Goal: Information Seeking & Learning: Learn about a topic

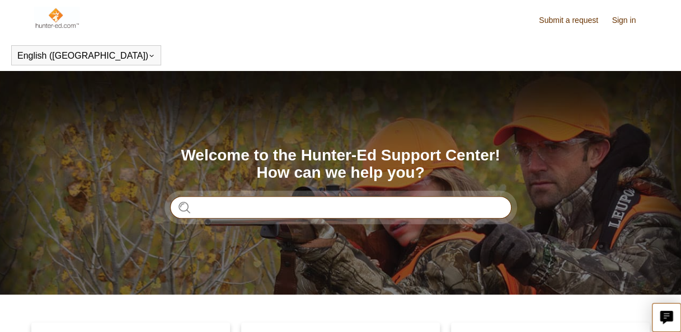
click at [315, 196] on input "Search" at bounding box center [340, 207] width 341 height 22
type input "*******"
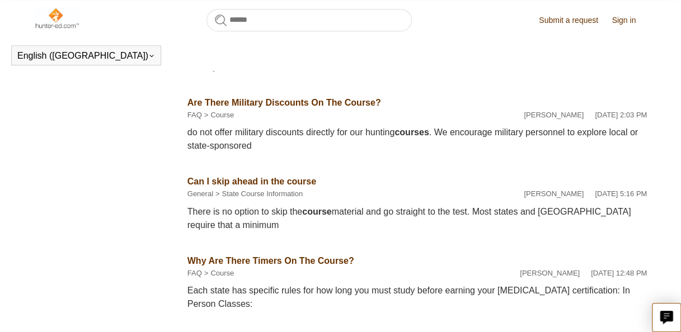
scroll to position [416, 0]
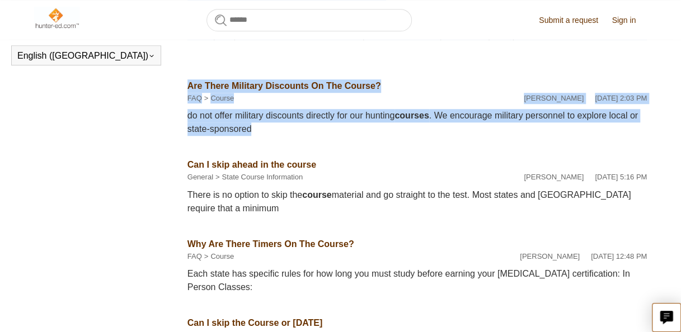
drag, startPoint x: 171, startPoint y: 128, endPoint x: 293, endPoint y: 152, distance: 124.4
click at [293, 152] on div "By Category All Categories (34) General (16) FAQ (12) Step-by-Step (6)" at bounding box center [340, 153] width 612 height 781
drag, startPoint x: 293, startPoint y: 152, endPoint x: 300, endPoint y: 152, distance: 7.3
click at [300, 148] on li "Are There Military Discounts On The Course? FAQ Course Liem Nguyen May 9, 2024 …" at bounding box center [416, 107] width 459 height 79
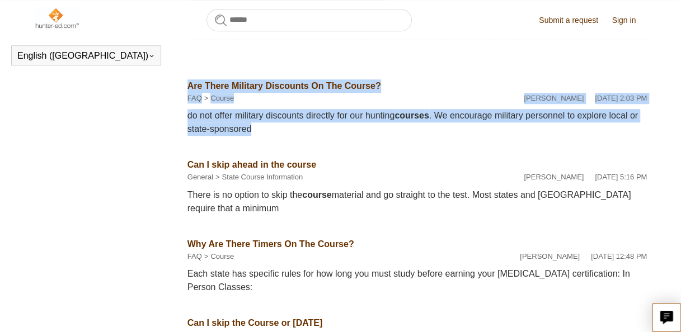
drag, startPoint x: 300, startPoint y: 152, endPoint x: 255, endPoint y: 179, distance: 52.7
click at [255, 169] on link "Can I skip ahead in the course" at bounding box center [251, 165] width 129 height 10
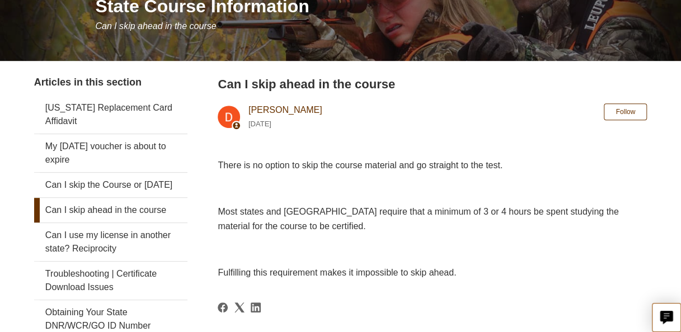
scroll to position [168, 0]
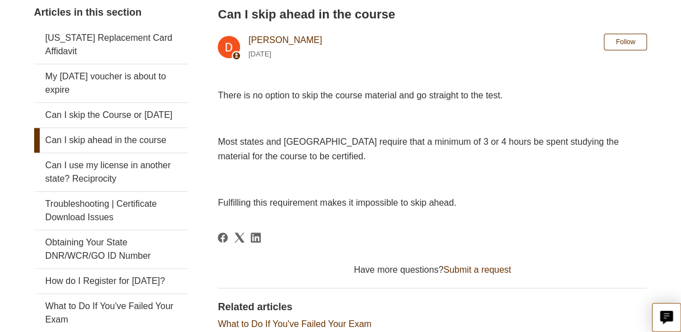
click at [233, 106] on div "There is no option to skip the course material and go straight to the test. Mos…" at bounding box center [432, 149] width 429 height 122
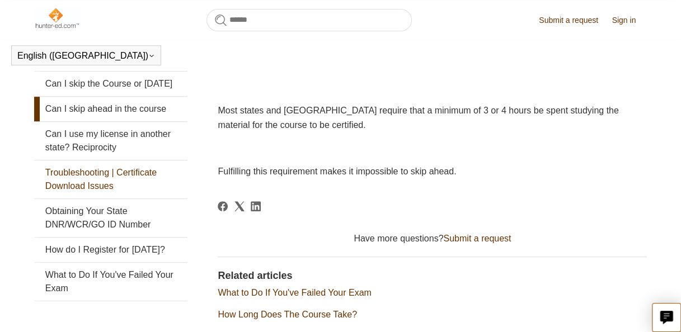
click at [110, 199] on link "Troubleshooting | Certificate Download Issues" at bounding box center [110, 180] width 153 height 38
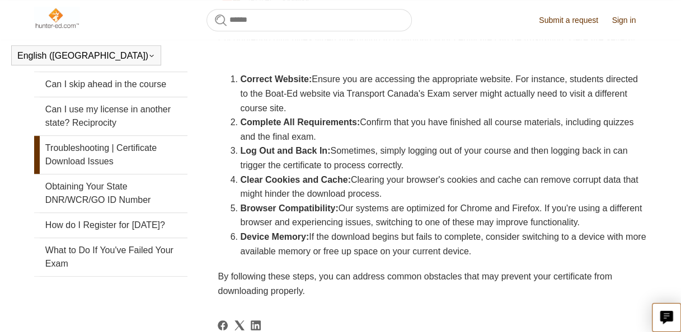
scroll to position [304, 0]
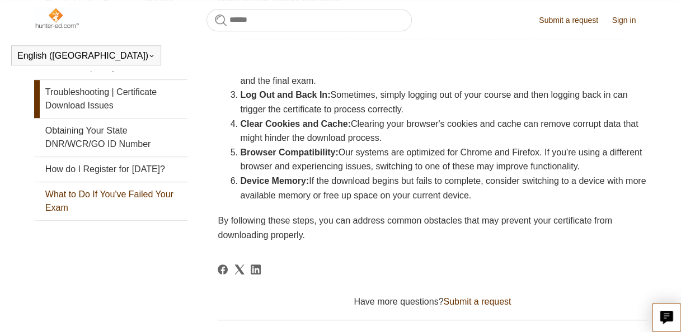
click at [132, 220] on link "What to Do If You've Failed Your Exam" at bounding box center [110, 201] width 153 height 38
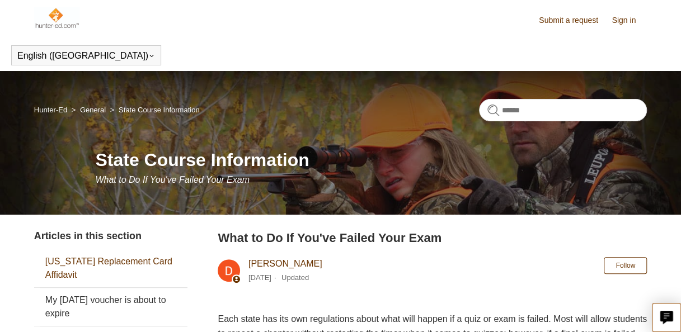
click at [145, 263] on link "[US_STATE] Replacement Card Affidavit" at bounding box center [110, 268] width 153 height 38
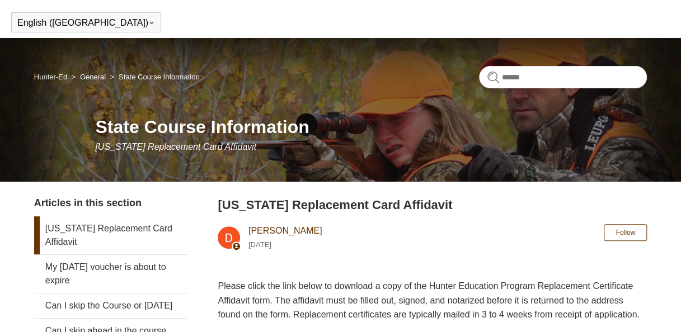
scroll to position [56, 0]
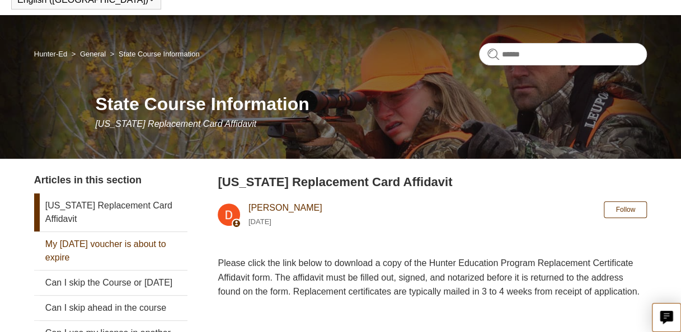
click at [126, 240] on link "My [DATE] voucher is about to expire" at bounding box center [110, 251] width 153 height 38
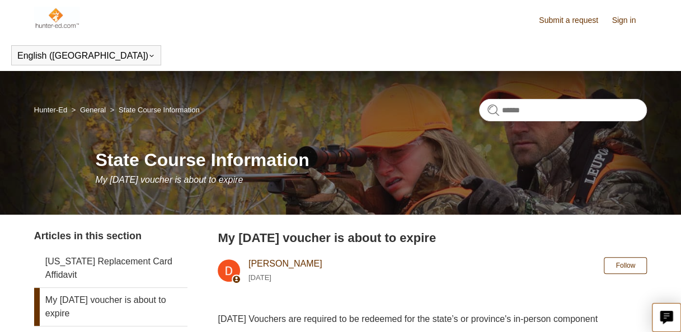
click at [93, 109] on link "General" at bounding box center [93, 110] width 26 height 8
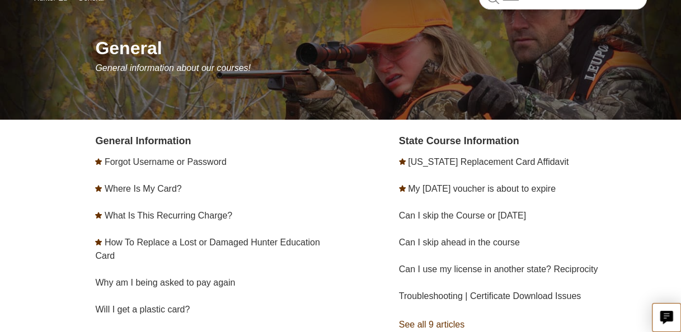
scroll to position [168, 0]
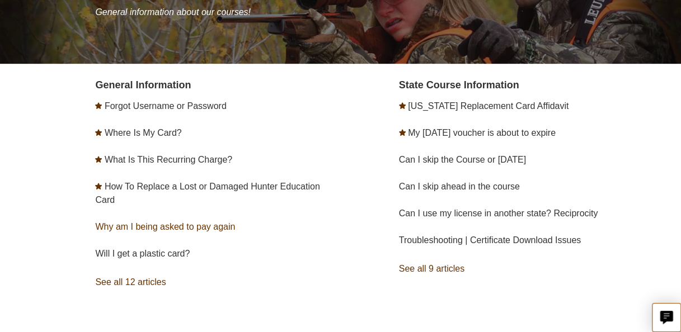
click at [168, 228] on link "Why am I being asked to pay again" at bounding box center [165, 227] width 140 height 10
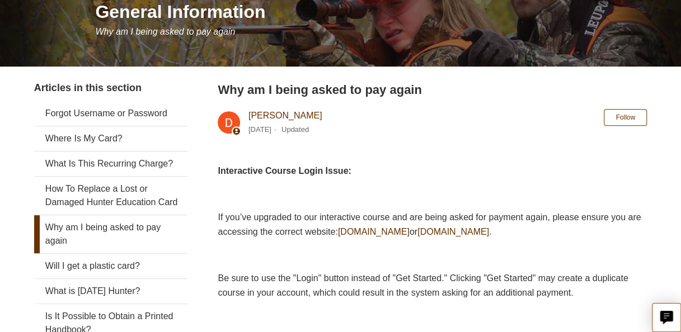
scroll to position [168, 0]
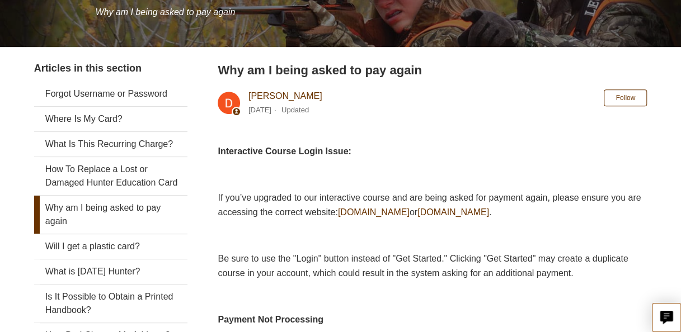
click at [409, 209] on span "[DOMAIN_NAME]" at bounding box center [374, 212] width 72 height 10
